Goal: Find specific page/section: Find specific page/section

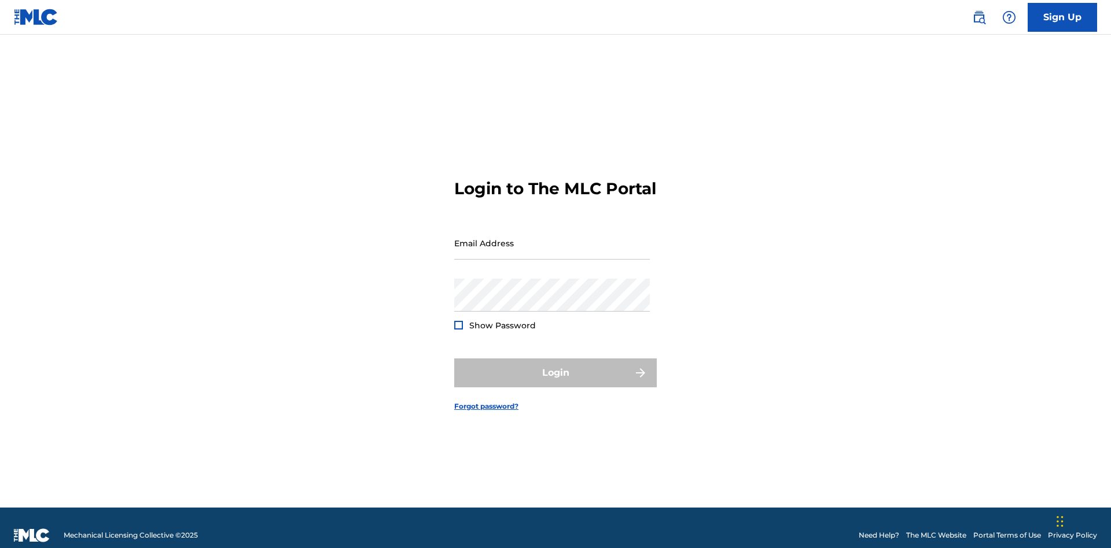
scroll to position [15, 0]
click at [552, 238] on input "Email Address" at bounding box center [552, 243] width 196 height 33
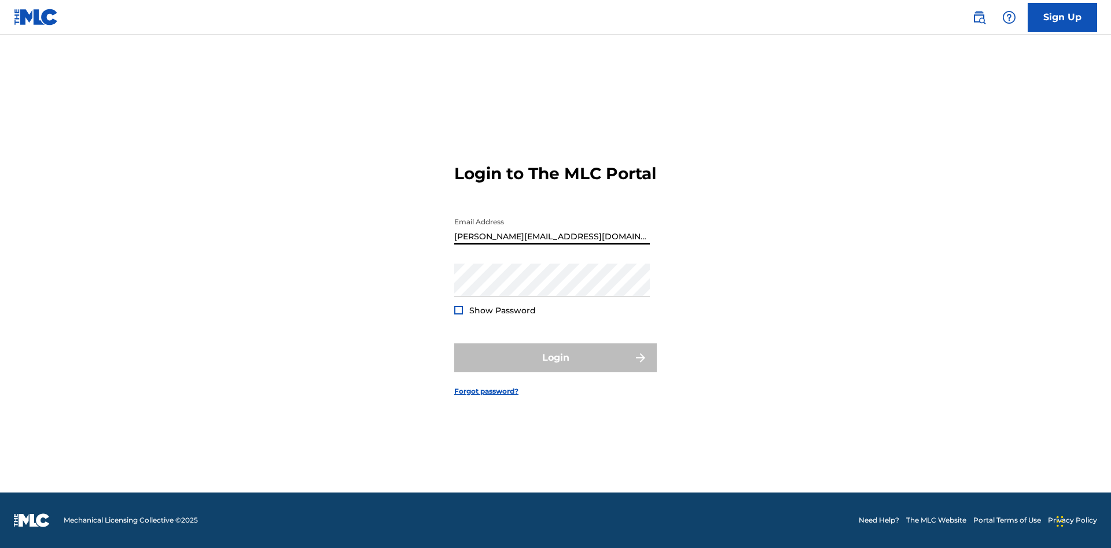
type input "Helena.Songwriter@gmail.com"
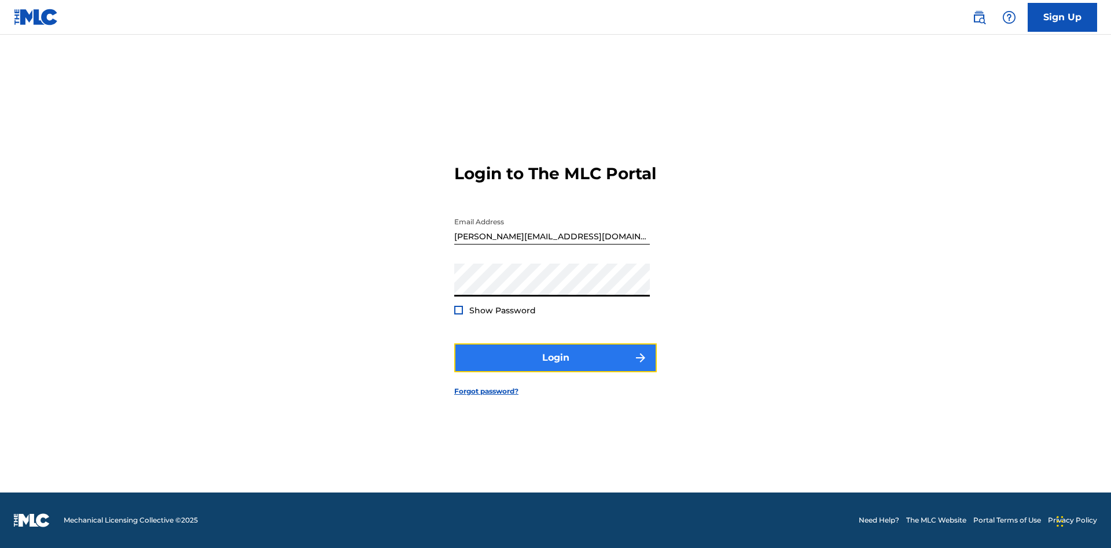
click at [555, 368] on button "Login" at bounding box center [555, 358] width 203 height 29
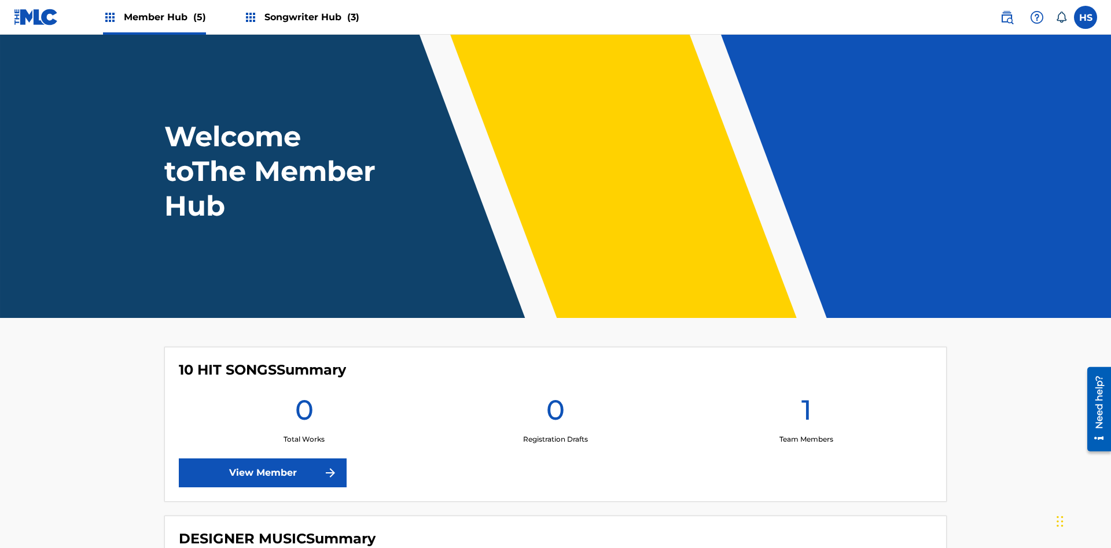
scroll to position [50, 0]
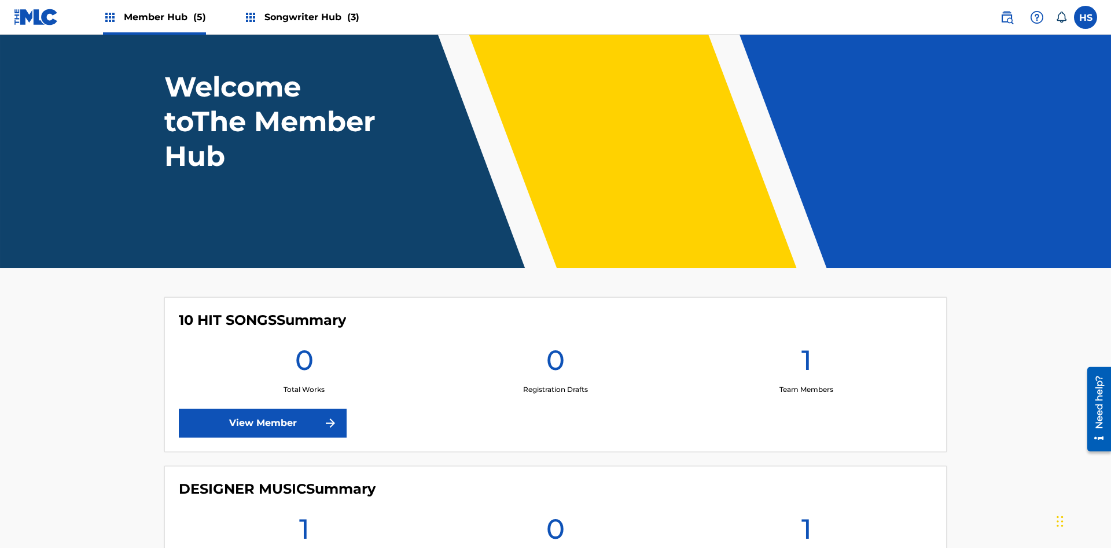
click at [310, 17] on span "Songwriter Hub (3)" at bounding box center [311, 16] width 95 height 13
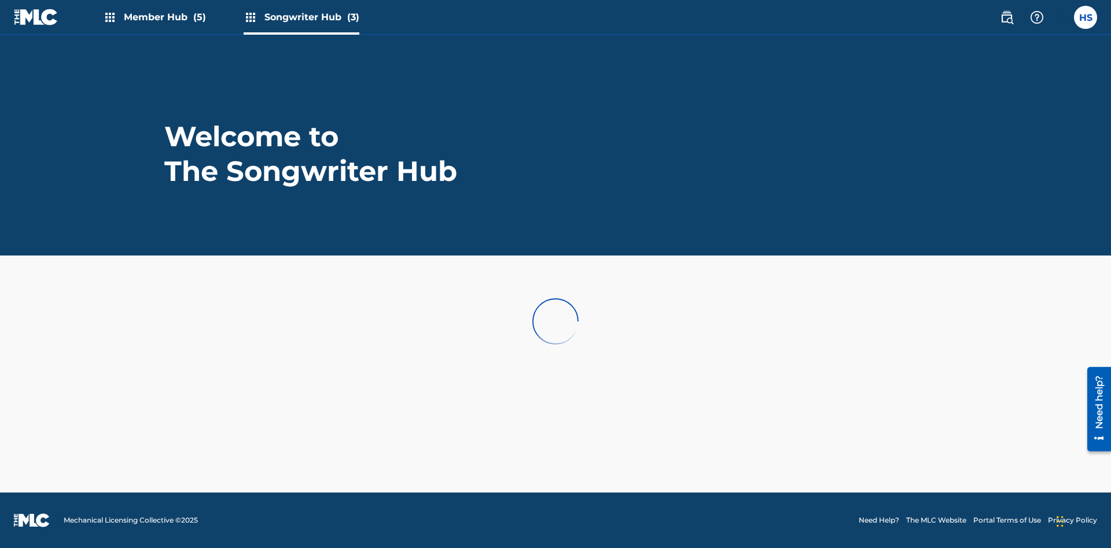
scroll to position [0, 0]
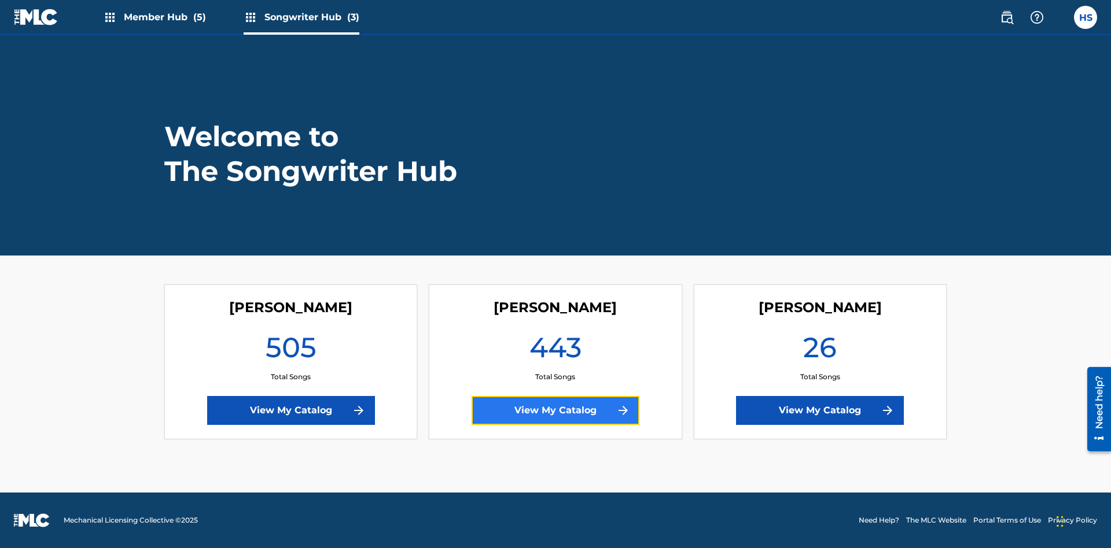
click at [555, 411] on link "View My Catalog" at bounding box center [556, 410] width 168 height 29
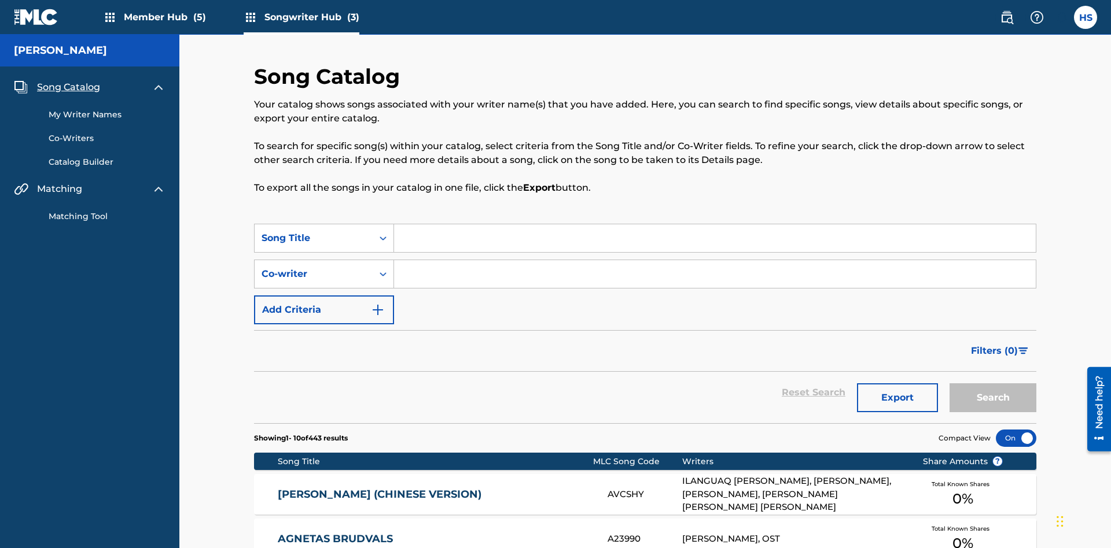
click at [68, 80] on span "Song Catalog" at bounding box center [68, 87] width 63 height 14
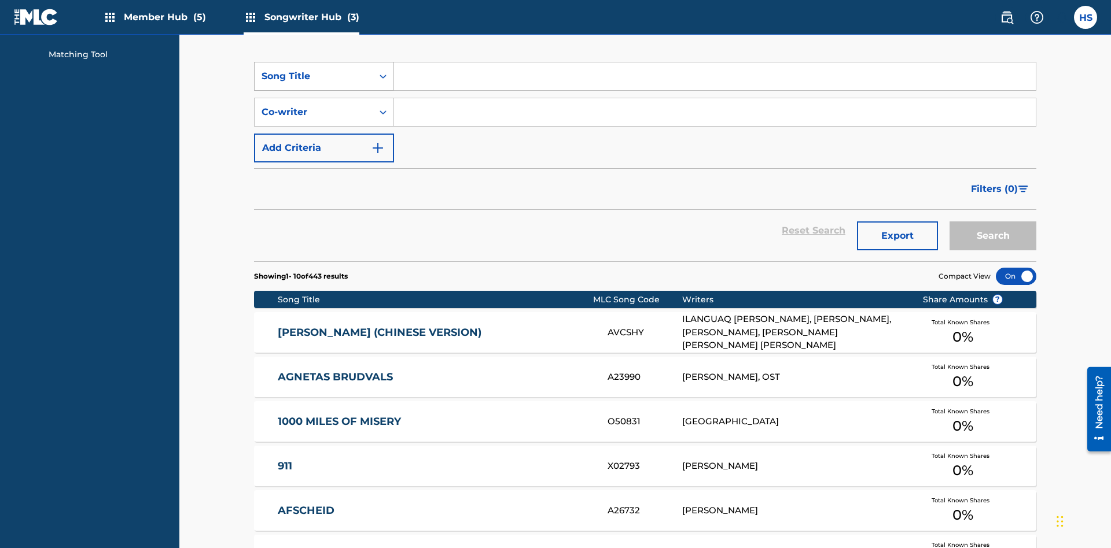
click at [314, 76] on div "Song Title" at bounding box center [314, 76] width 104 height 14
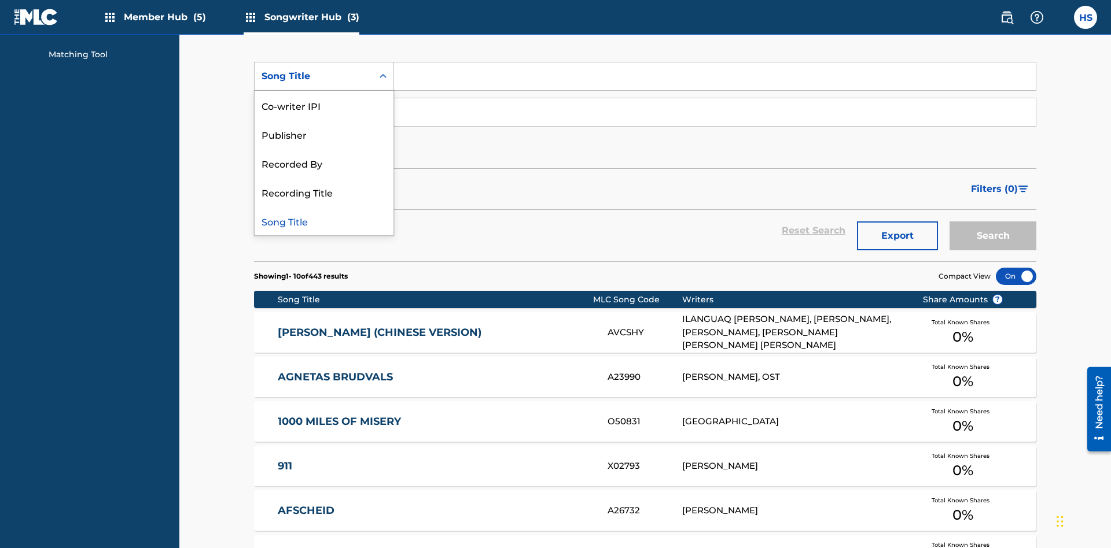
click at [324, 221] on div "Song Title" at bounding box center [324, 221] width 139 height 29
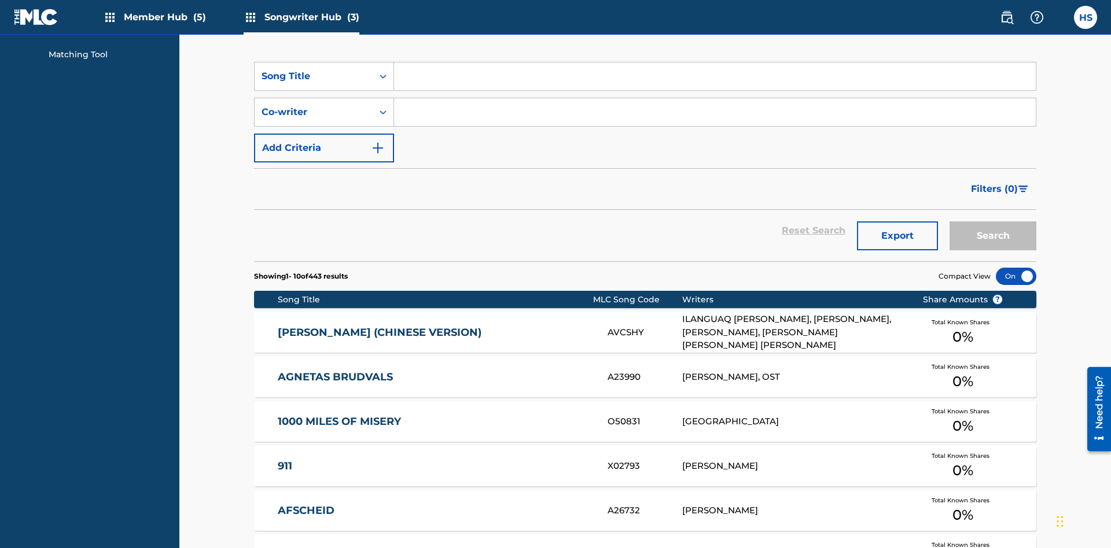
scroll to position [198, 0]
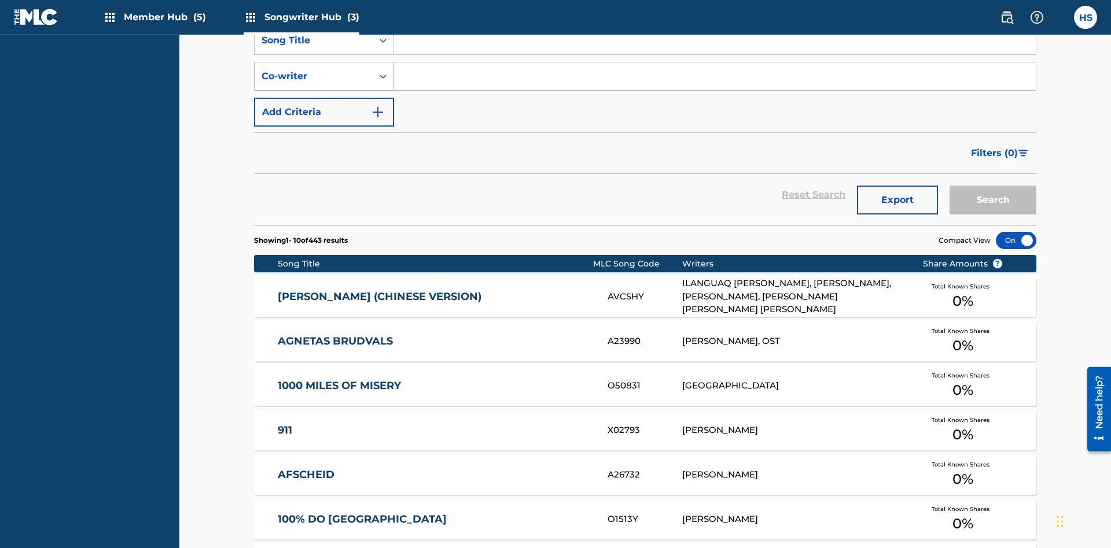
click at [314, 76] on div "Co-writer" at bounding box center [314, 76] width 104 height 14
click at [324, 221] on div "Co-writer" at bounding box center [324, 221] width 139 height 29
click at [324, 98] on button "Add Criteria" at bounding box center [324, 112] width 140 height 29
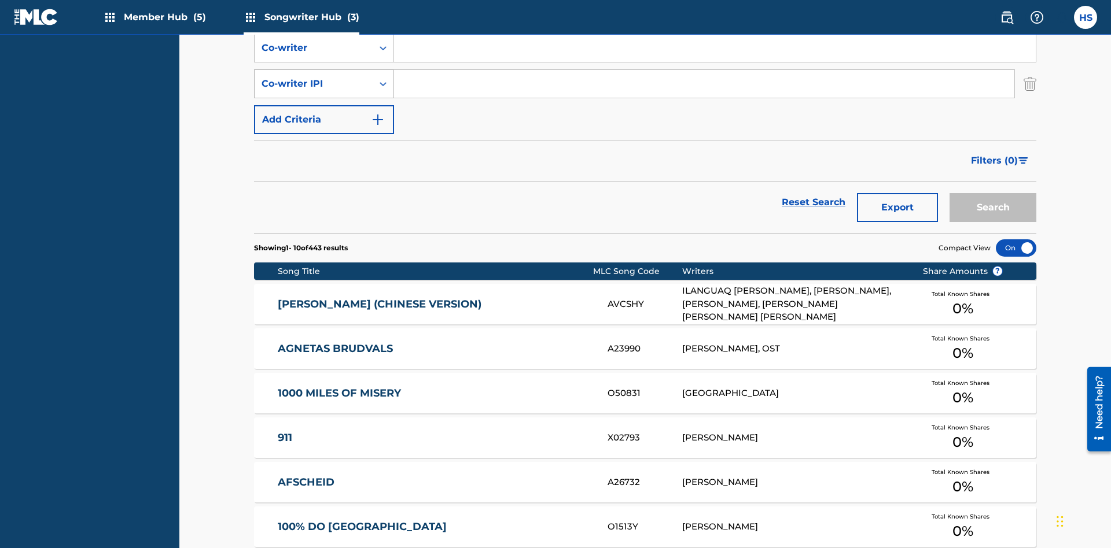
click at [314, 77] on div "Co-writer IPI" at bounding box center [314, 84] width 104 height 14
click at [324, 105] on button "Add Criteria" at bounding box center [324, 119] width 140 height 29
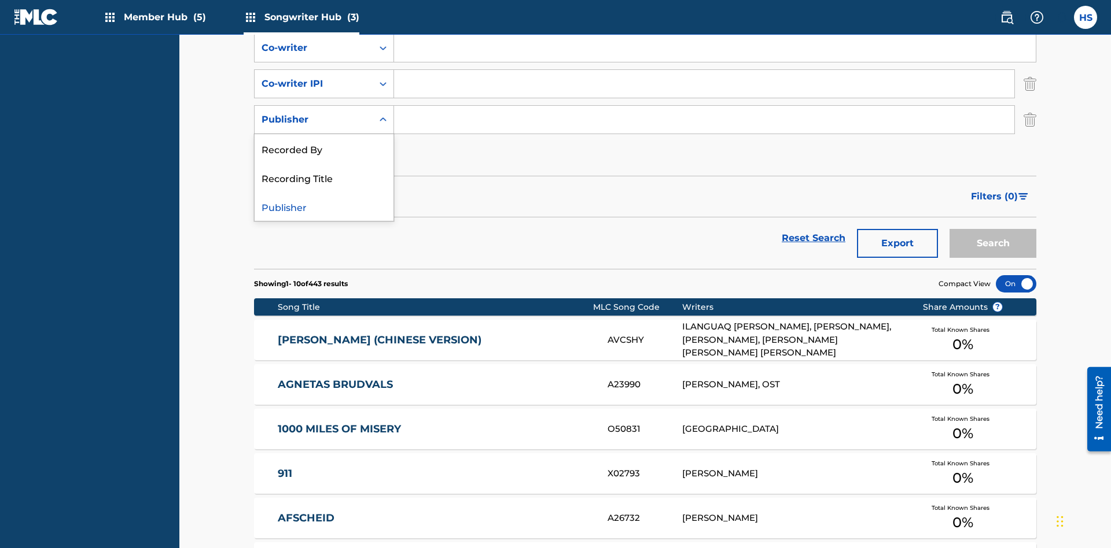
click at [324, 134] on div "Recorded By" at bounding box center [324, 148] width 139 height 29
click at [324, 141] on button "Add Criteria" at bounding box center [324, 155] width 140 height 29
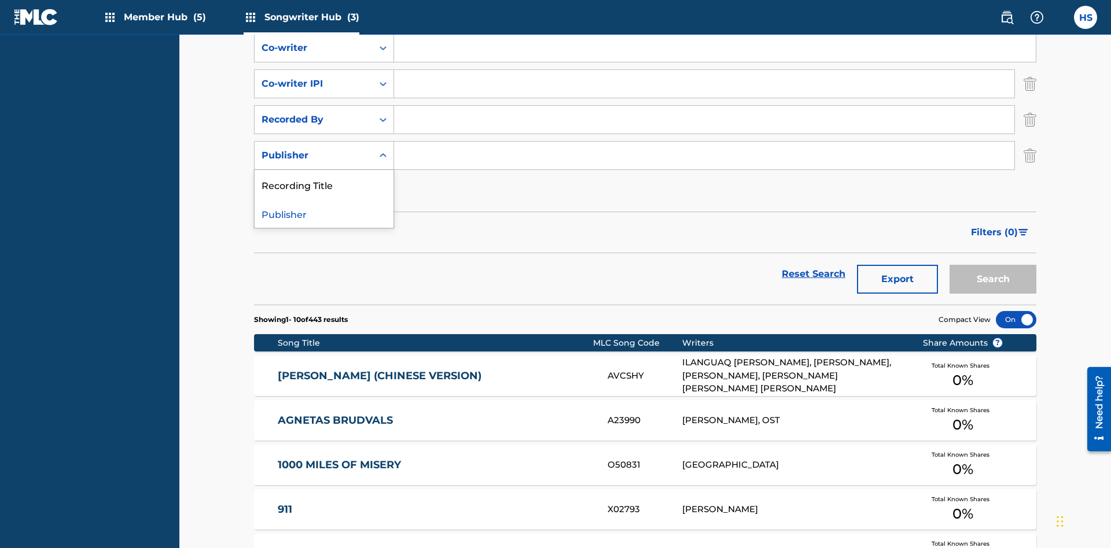
click at [324, 199] on div "Publisher" at bounding box center [324, 213] width 139 height 29
click at [324, 177] on button "Add Criteria" at bounding box center [324, 191] width 140 height 29
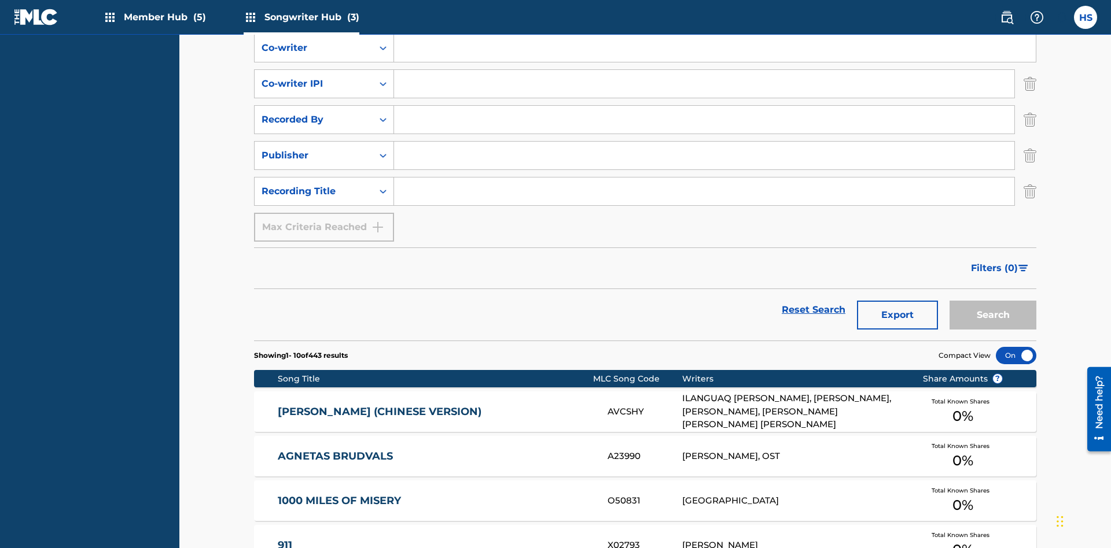
click at [715, 26] on input "Search Form" at bounding box center [715, 12] width 642 height 28
type input "MENEAME"
click at [715, 62] on input "Search Form" at bounding box center [715, 48] width 642 height 28
type input "DRAACO DALLAS AVENTURA"
click at [704, 83] on input "Search Form" at bounding box center [704, 84] width 620 height 28
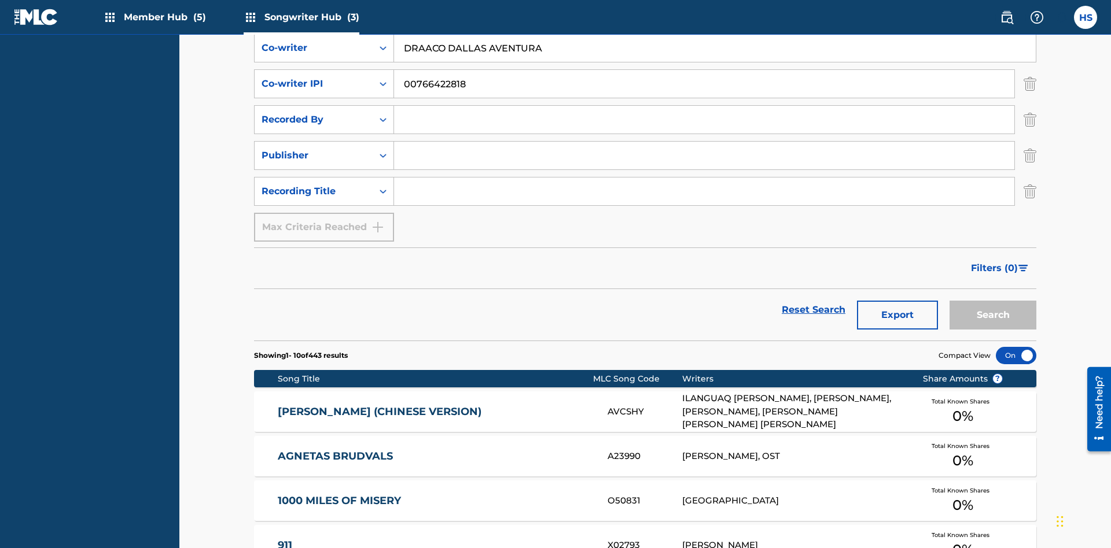
type input "00766422818"
click at [704, 106] on input "Search Form" at bounding box center [704, 120] width 620 height 28
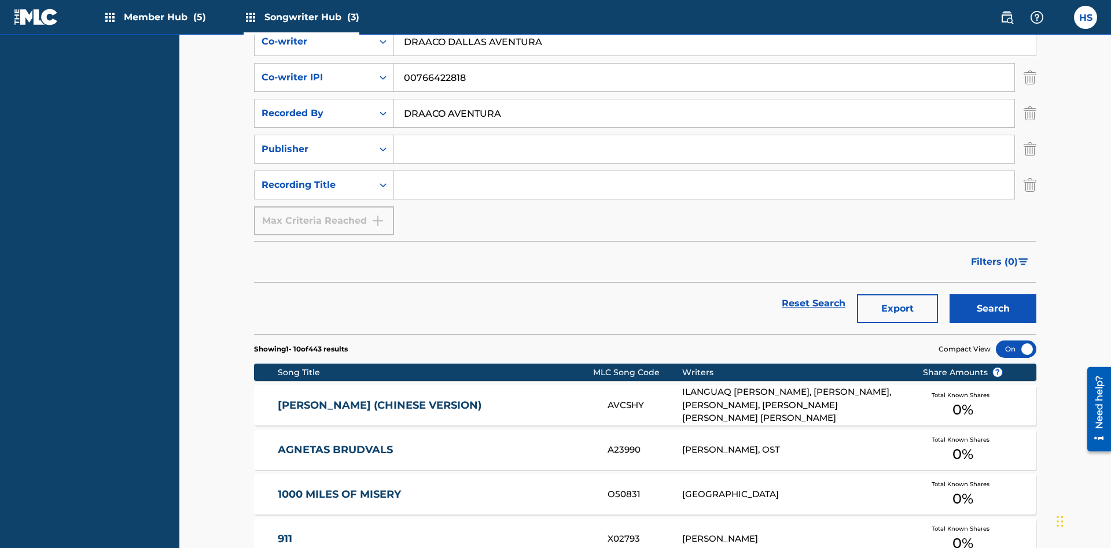
type input "DRAACO AVENTURA"
click at [704, 135] on input "Search Form" at bounding box center [704, 149] width 620 height 28
type input "DRAACO AVENTURA PUB DESIGNEE"
click at [704, 171] on input "Search Form" at bounding box center [704, 185] width 620 height 28
type input "MENEAME"
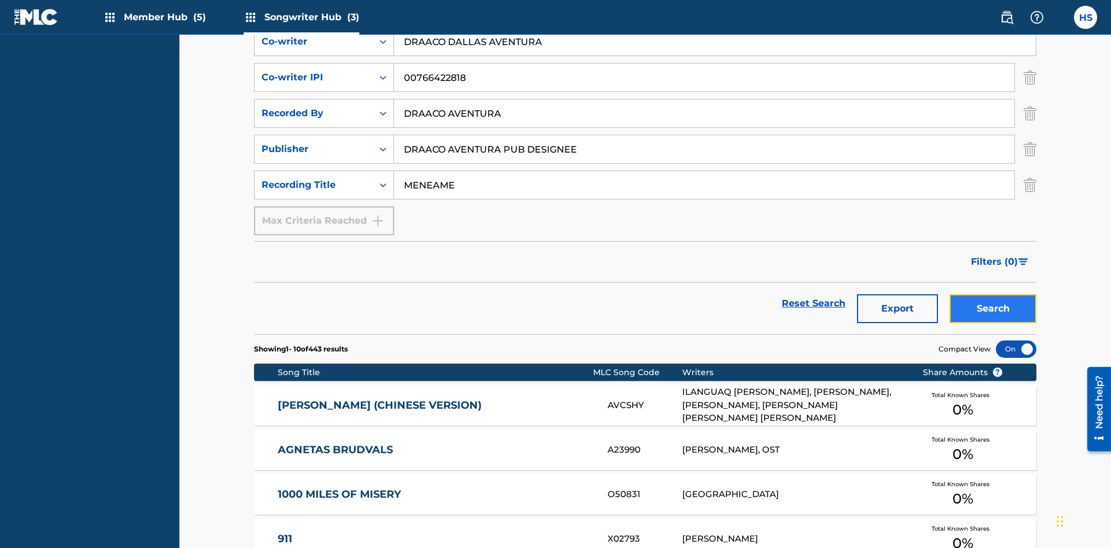
click at [993, 294] on button "Search" at bounding box center [992, 308] width 87 height 29
